Goal: Task Accomplishment & Management: Manage account settings

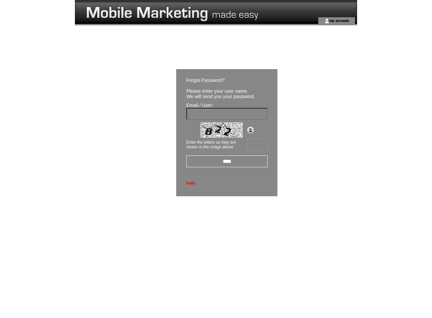
click at [184, 8] on td at bounding box center [184, 8] width 219 height 17
click at [184, 21] on td at bounding box center [184, 20] width 219 height 7
click at [306, 21] on td at bounding box center [306, 20] width 24 height 7
click at [339, 20] on link "my account" at bounding box center [340, 20] width 20 height 4
click at [251, 132] on img at bounding box center [250, 130] width 7 height 7
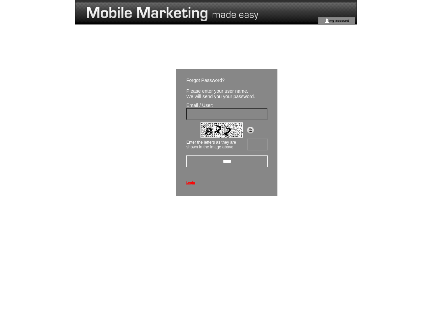
click at [227, 161] on input "****" at bounding box center [226, 162] width 81 height 12
click at [190, 183] on link "Login" at bounding box center [190, 183] width 9 height 4
